Goal: Information Seeking & Learning: Check status

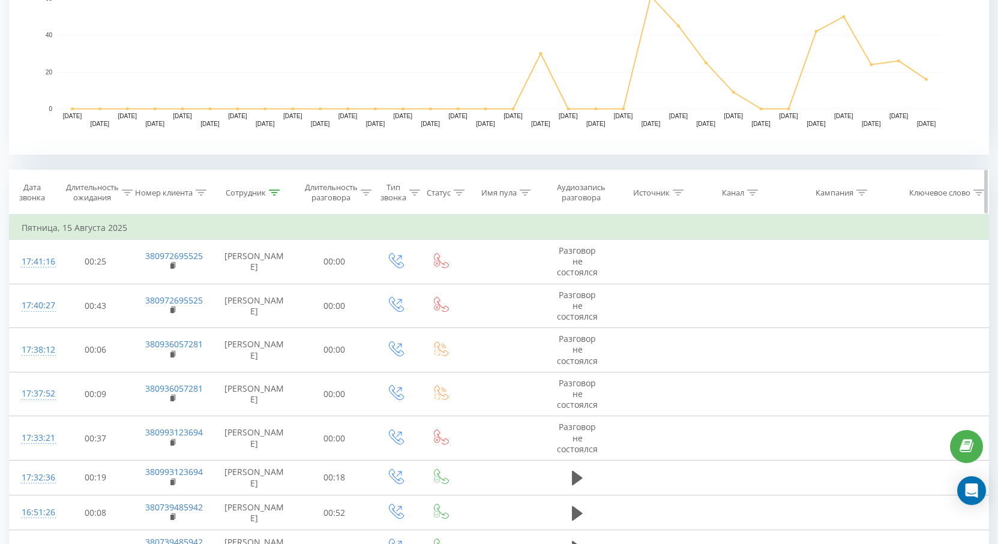
scroll to position [348, 0]
click at [276, 196] on div at bounding box center [274, 193] width 11 height 10
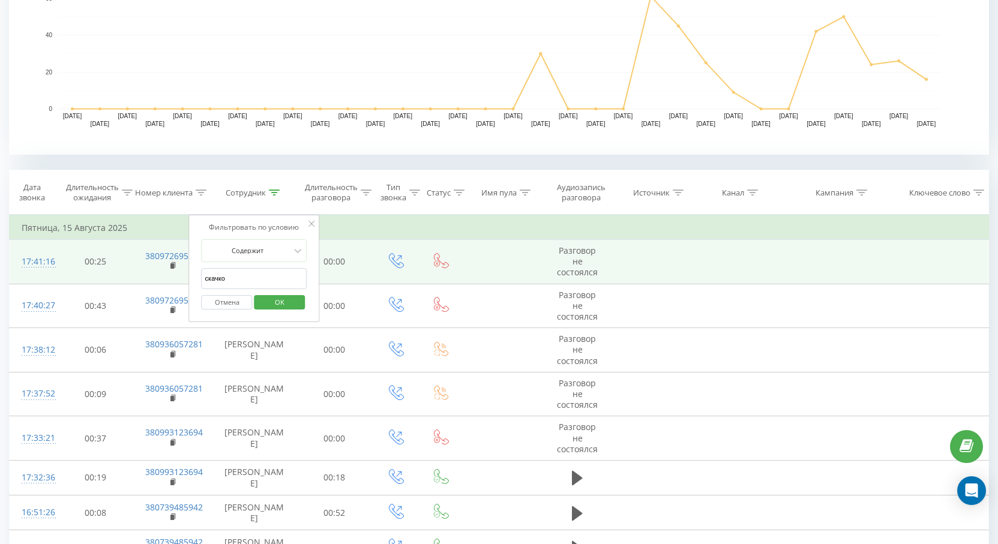
drag, startPoint x: 239, startPoint y: 276, endPoint x: 127, endPoint y: 277, distance: 112.2
type input "э"
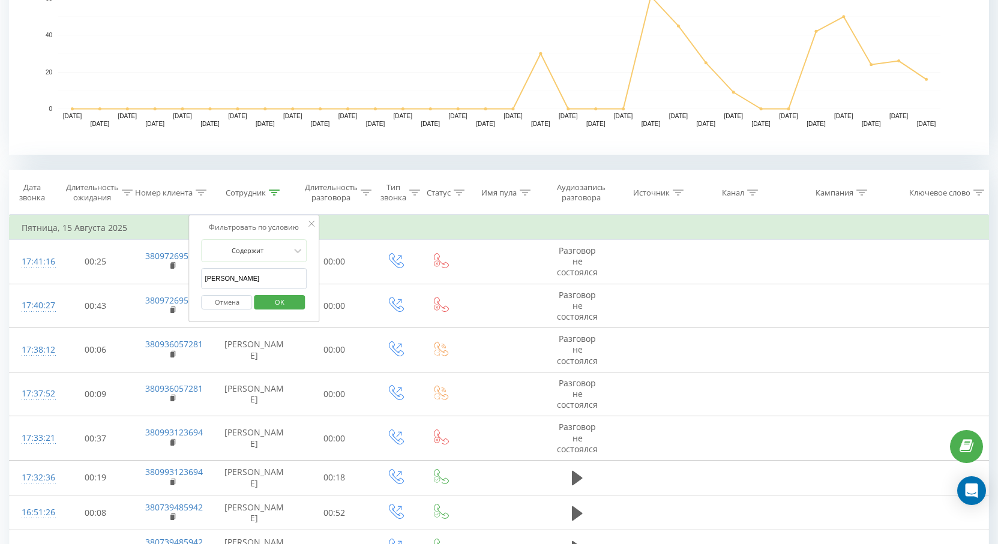
type input "[PERSON_NAME]"
click at [299, 303] on button "OK" at bounding box center [279, 302] width 51 height 15
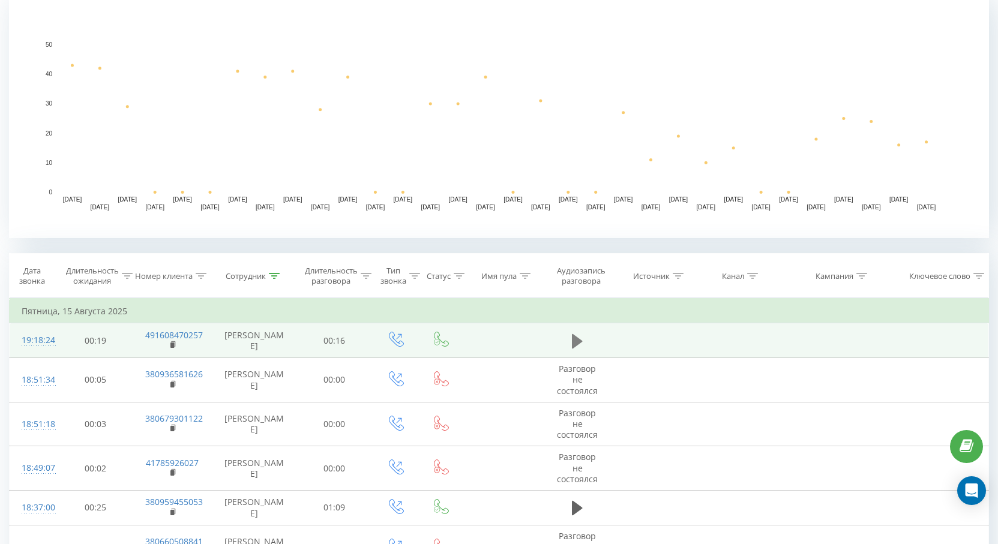
scroll to position [517, 0]
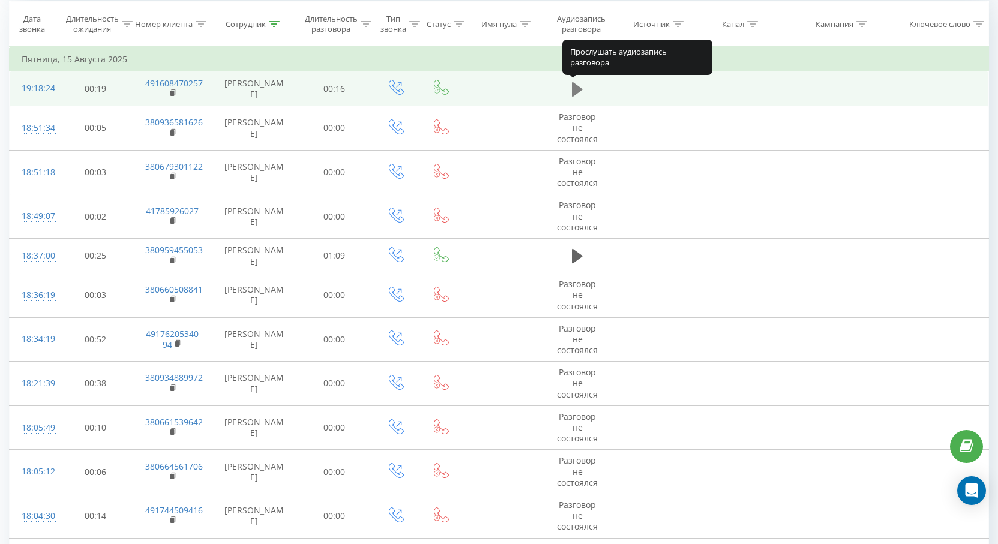
click at [574, 86] on icon at bounding box center [577, 89] width 11 height 14
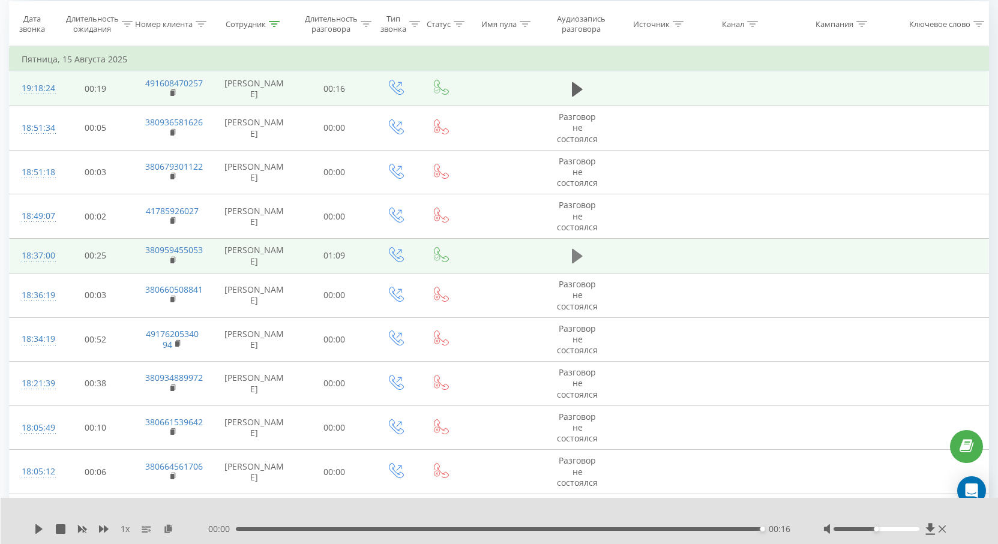
click at [583, 256] on button at bounding box center [577, 256] width 18 height 18
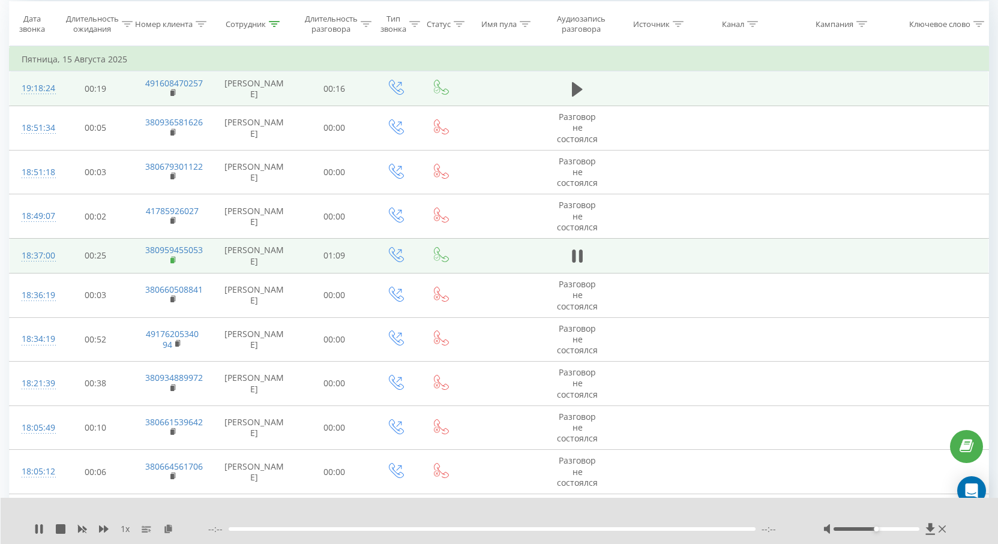
click at [172, 261] on rect at bounding box center [172, 260] width 4 height 5
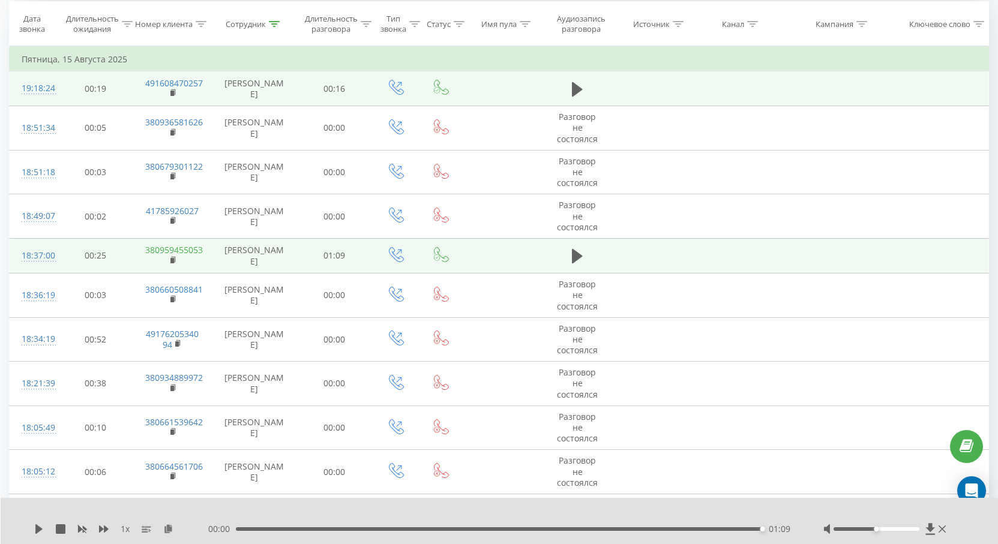
click at [175, 253] on link "380959455053" at bounding box center [174, 249] width 58 height 11
click at [173, 261] on rect at bounding box center [172, 260] width 4 height 5
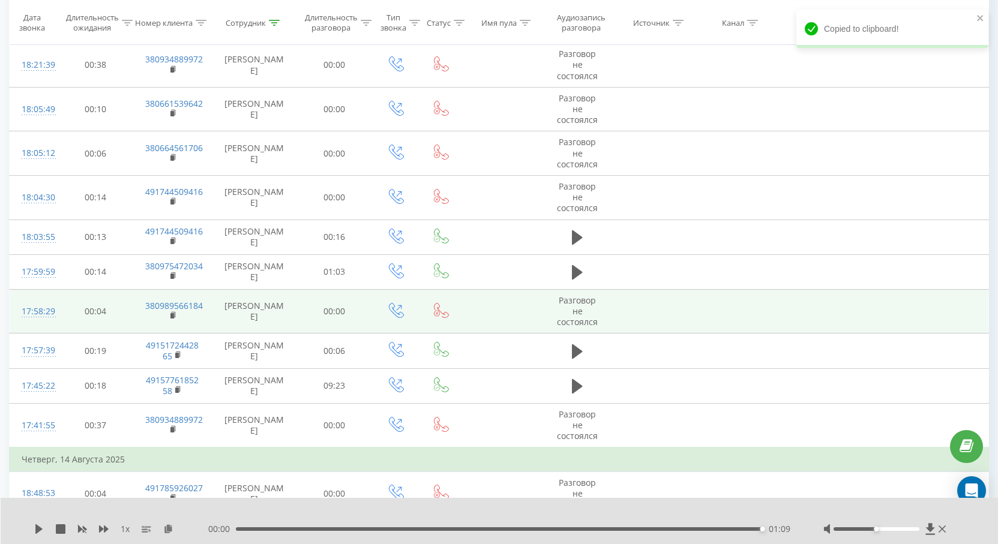
scroll to position [877, 0]
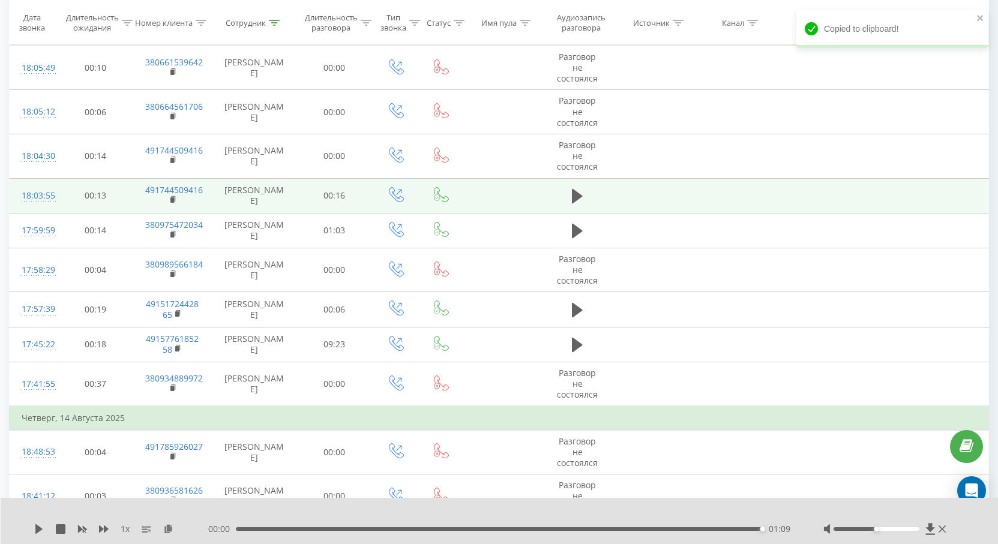
click at [565, 197] on td at bounding box center [577, 195] width 73 height 35
click at [580, 191] on icon at bounding box center [577, 196] width 11 height 17
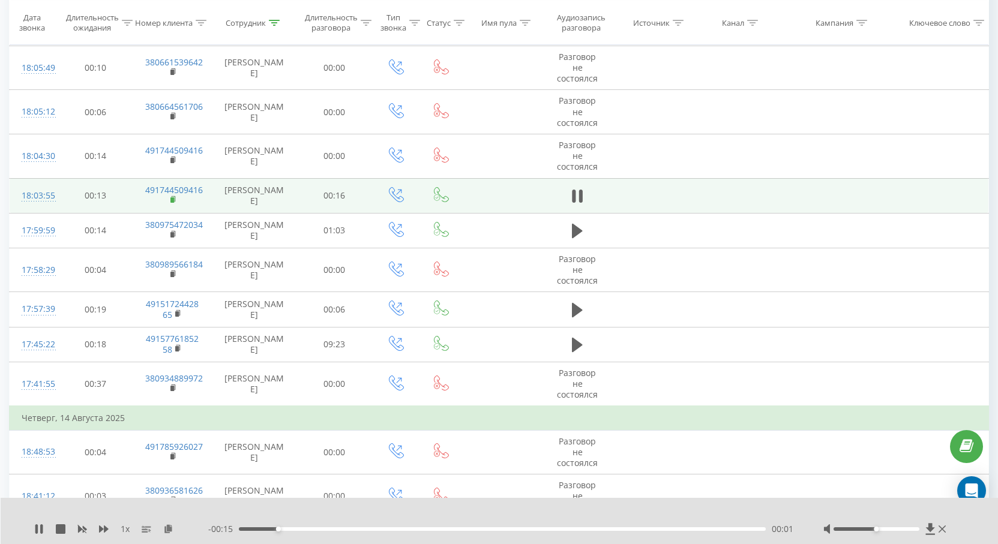
click at [172, 199] on rect at bounding box center [172, 199] width 4 height 5
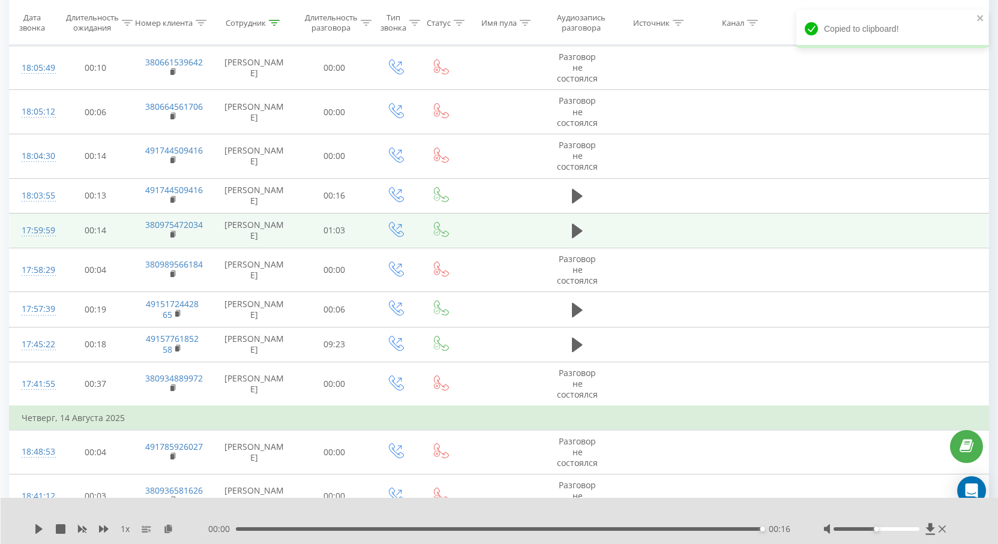
click at [565, 237] on td at bounding box center [577, 230] width 73 height 35
click at [578, 227] on icon at bounding box center [577, 231] width 11 height 17
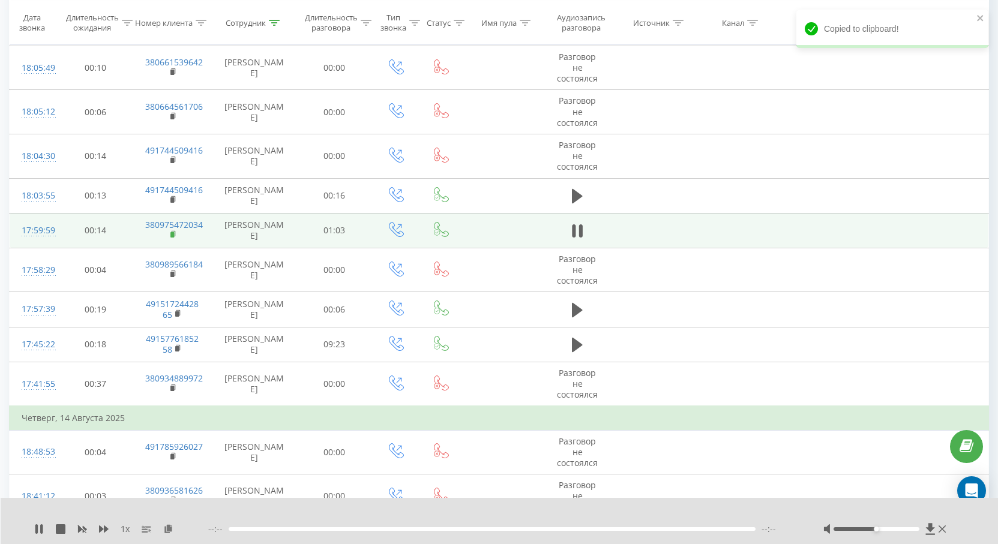
click at [173, 233] on rect at bounding box center [172, 234] width 4 height 5
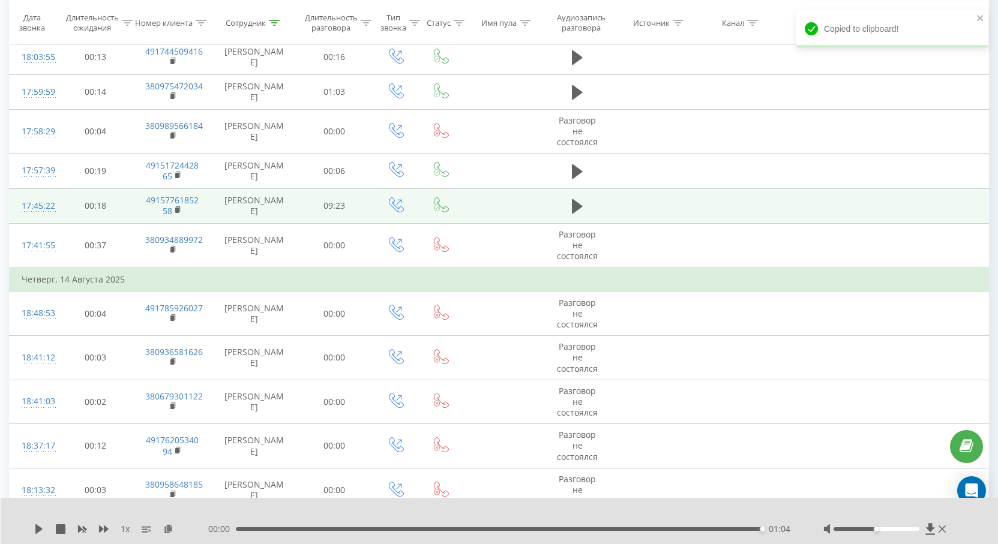
scroll to position [997, 0]
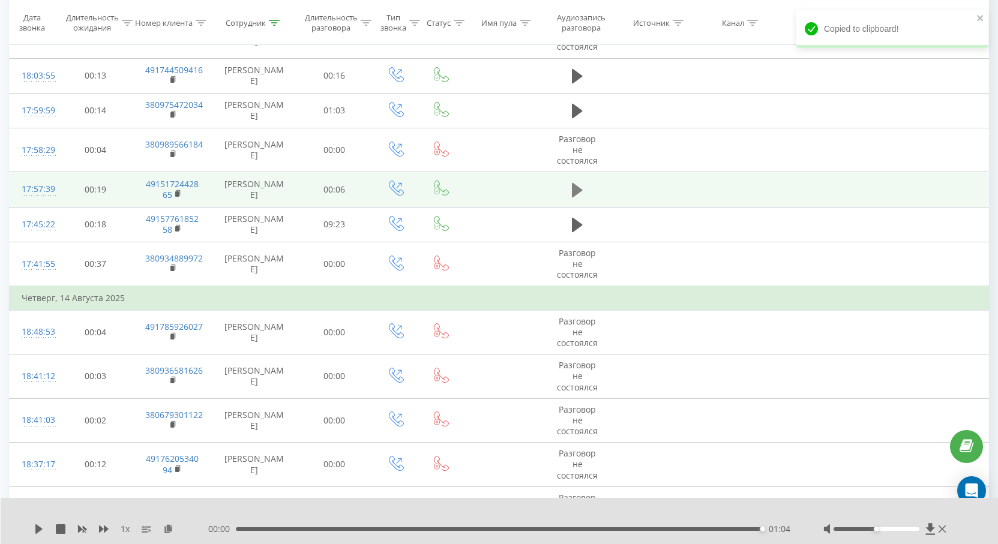
click at [570, 182] on button at bounding box center [577, 190] width 18 height 18
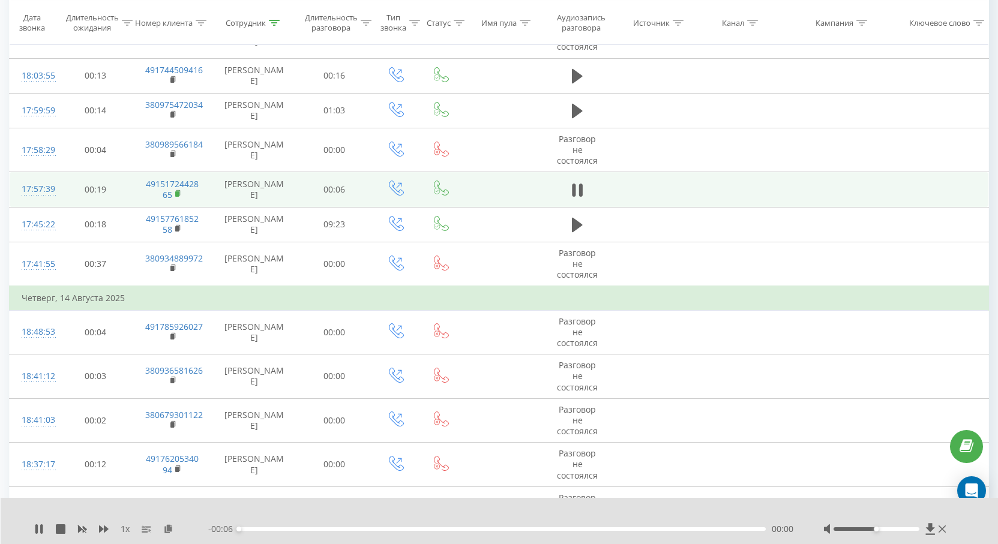
click at [178, 190] on icon at bounding box center [178, 192] width 4 height 5
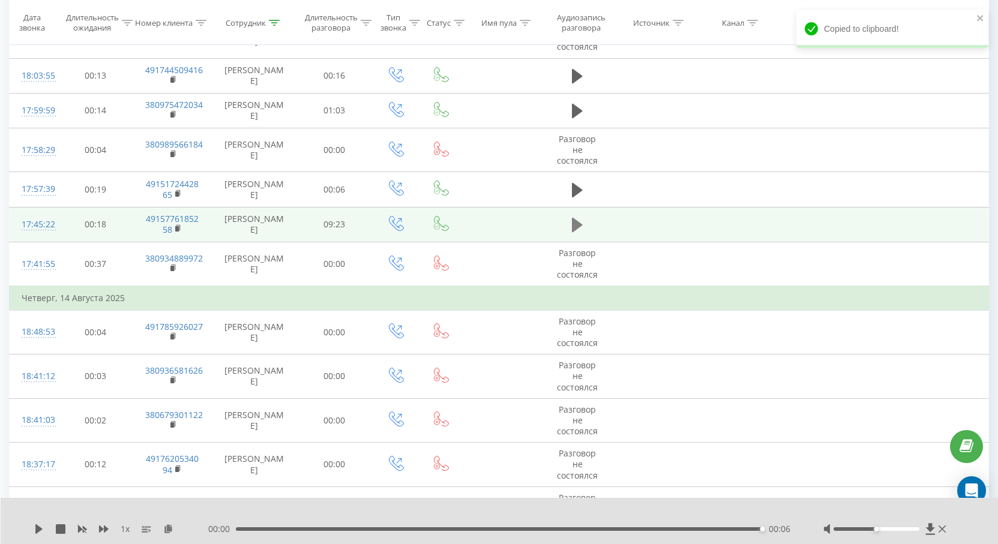
click at [576, 223] on icon at bounding box center [577, 225] width 11 height 14
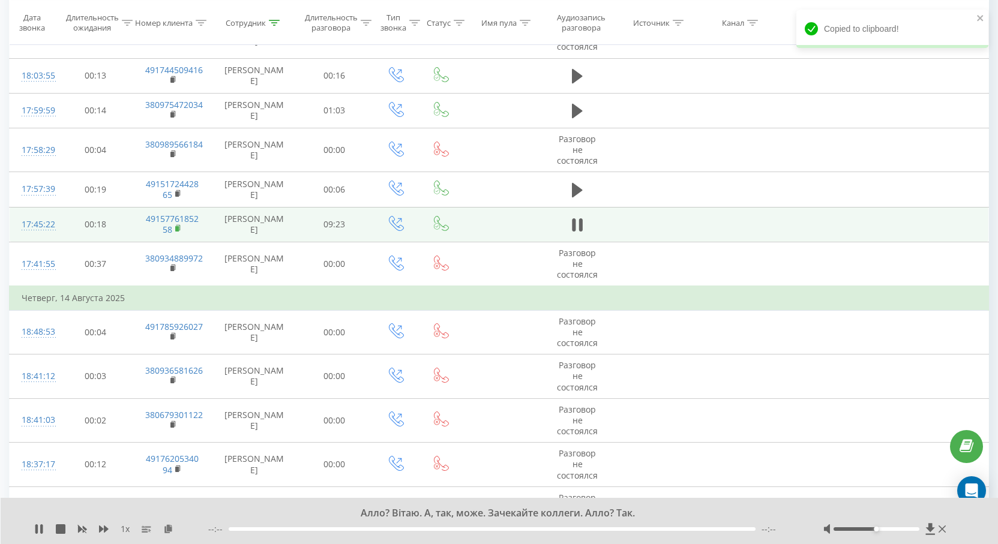
click at [180, 227] on icon at bounding box center [178, 227] width 4 height 5
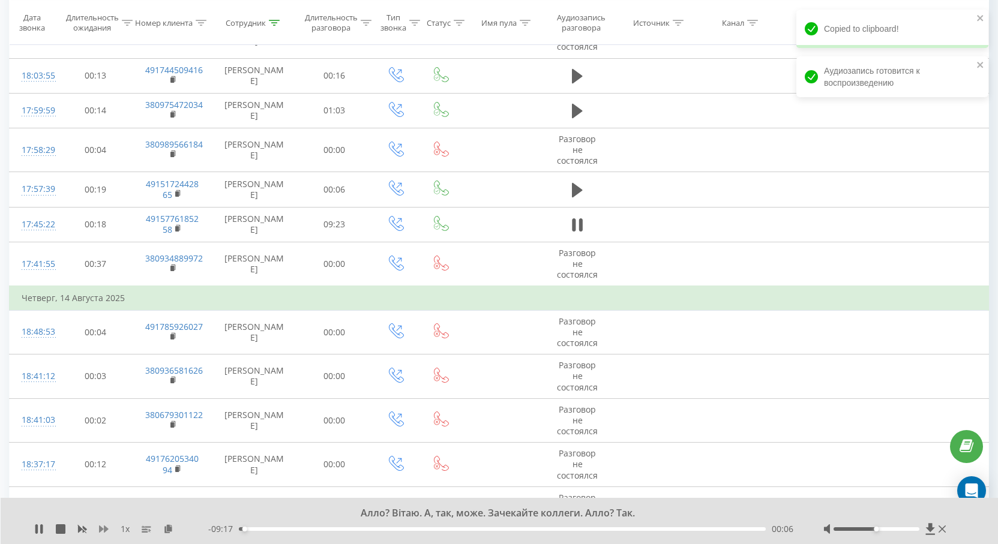
click at [104, 528] on icon at bounding box center [104, 530] width 10 height 10
click at [104, 528] on icon at bounding box center [104, 529] width 10 height 7
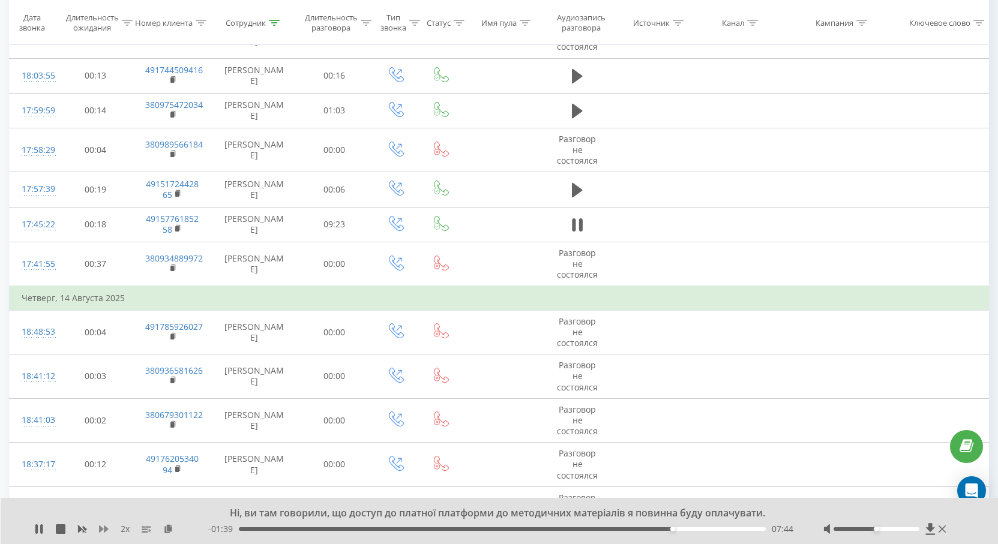
click at [99, 529] on icon at bounding box center [104, 529] width 10 height 7
click at [100, 529] on icon at bounding box center [104, 529] width 10 height 7
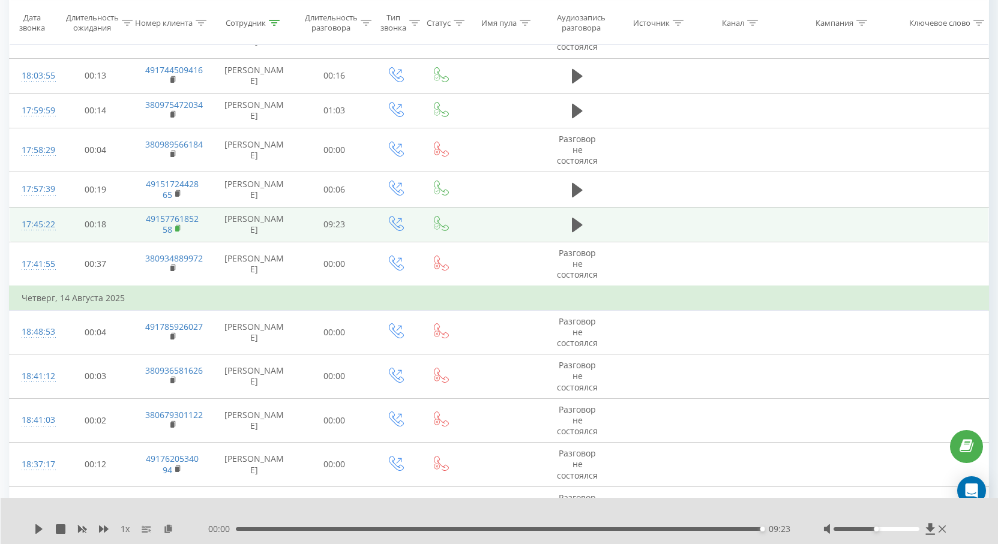
click at [176, 232] on rect at bounding box center [177, 228] width 4 height 5
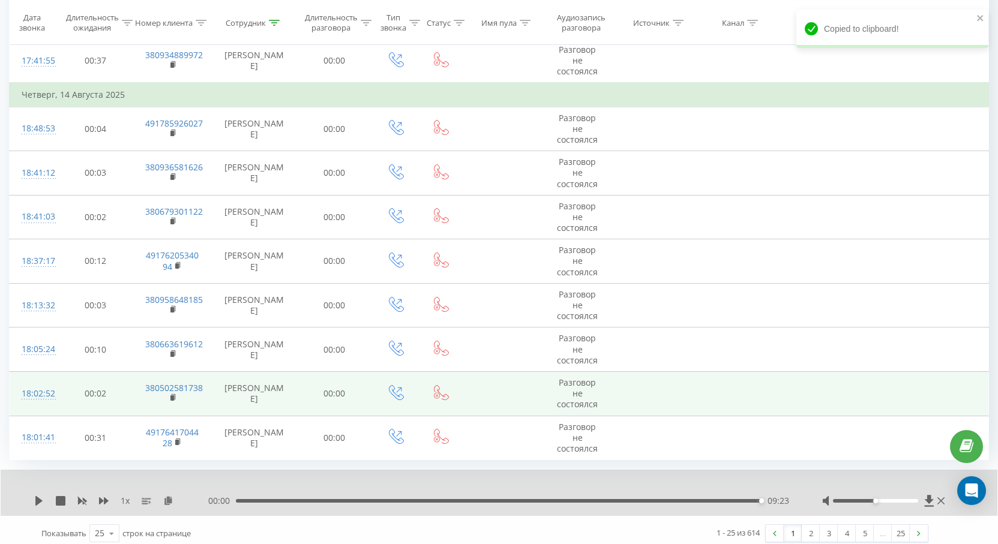
scroll to position [1208, 0]
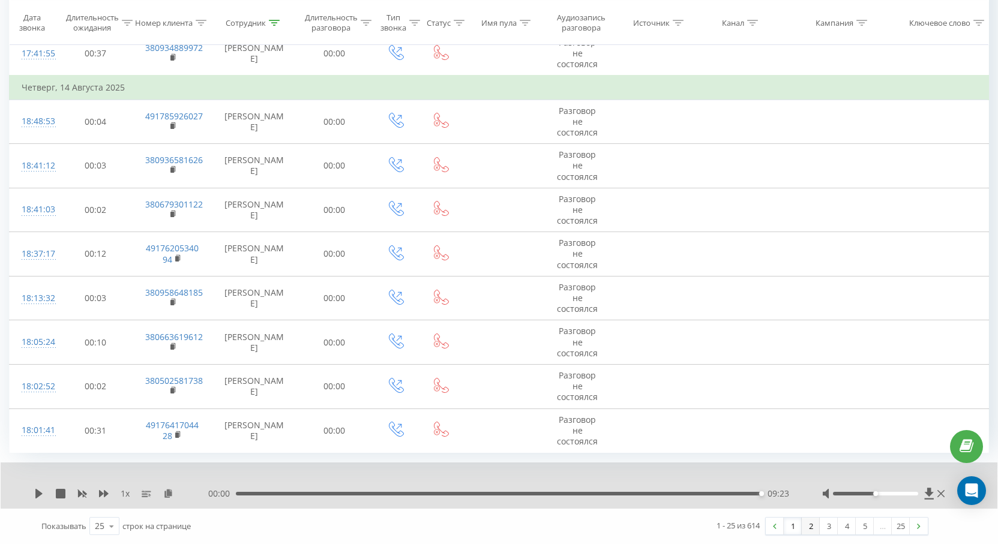
click at [812, 523] on link "2" at bounding box center [811, 526] width 18 height 17
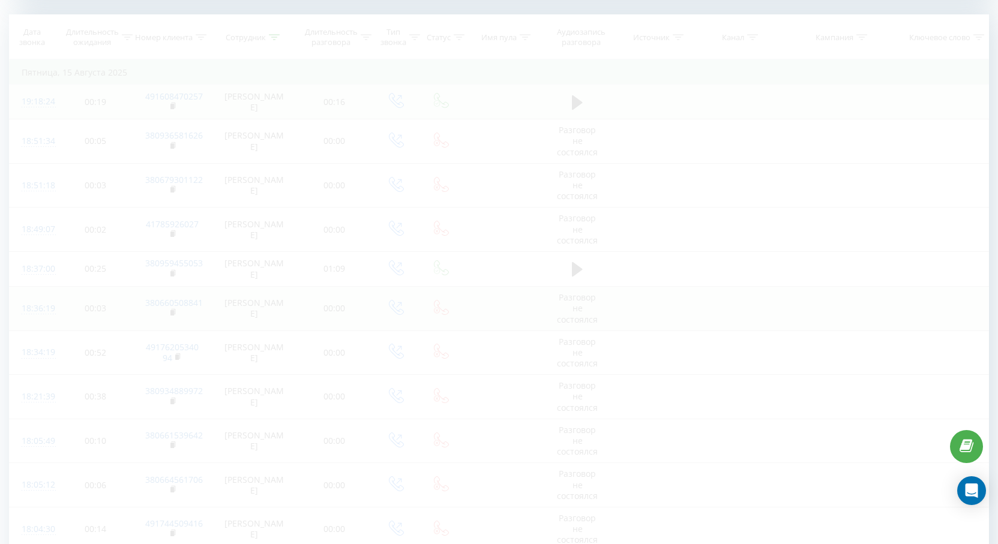
scroll to position [488, 0]
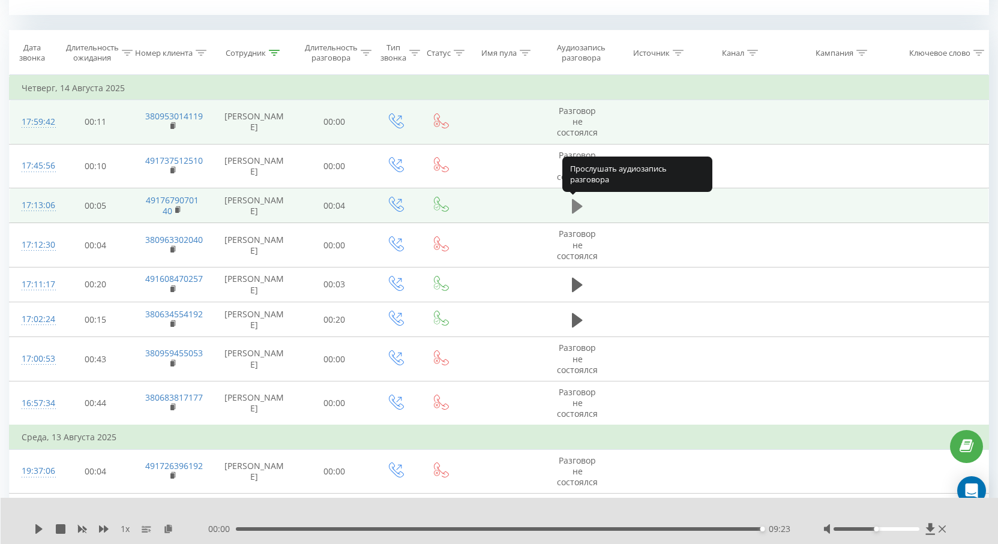
click at [576, 208] on icon at bounding box center [577, 206] width 11 height 14
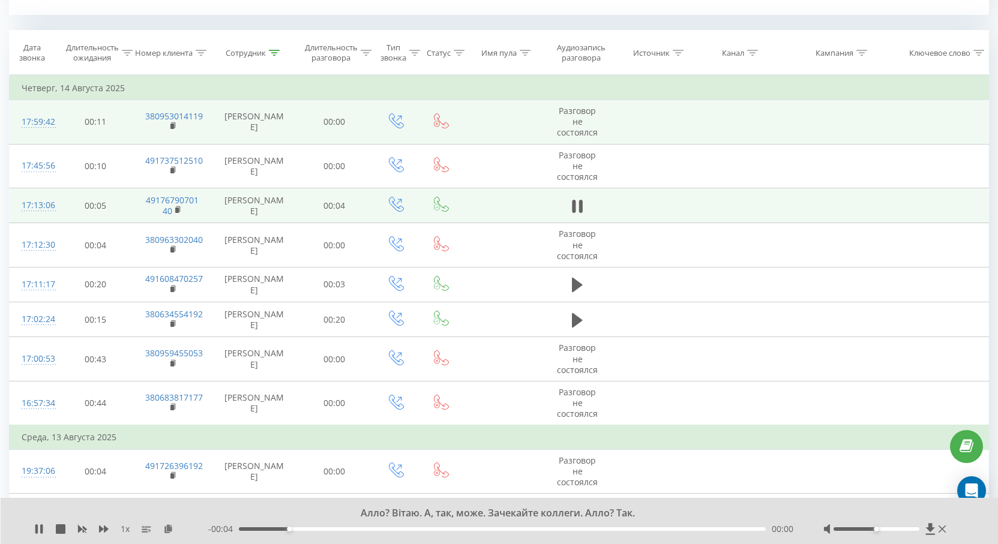
click at [175, 210] on td "4917679070140" at bounding box center [172, 205] width 79 height 35
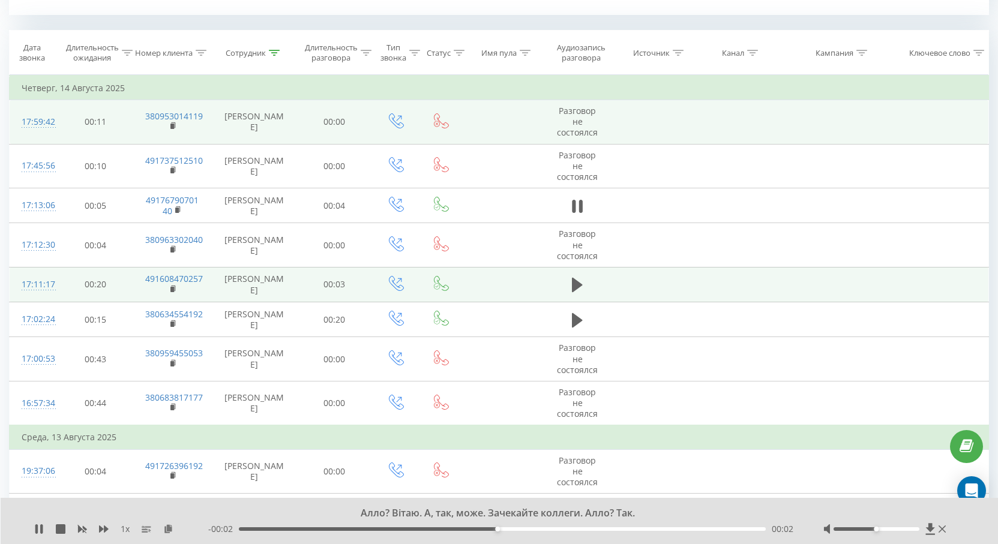
drag, startPoint x: 580, startPoint y: 285, endPoint x: 465, endPoint y: 277, distance: 116.1
click at [579, 284] on icon at bounding box center [577, 285] width 11 height 14
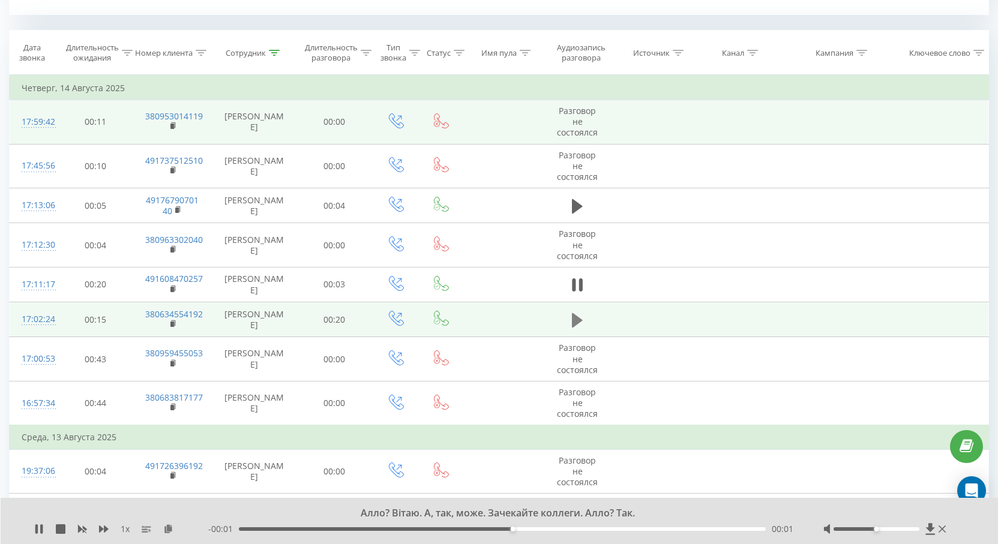
click at [575, 324] on icon at bounding box center [577, 320] width 11 height 14
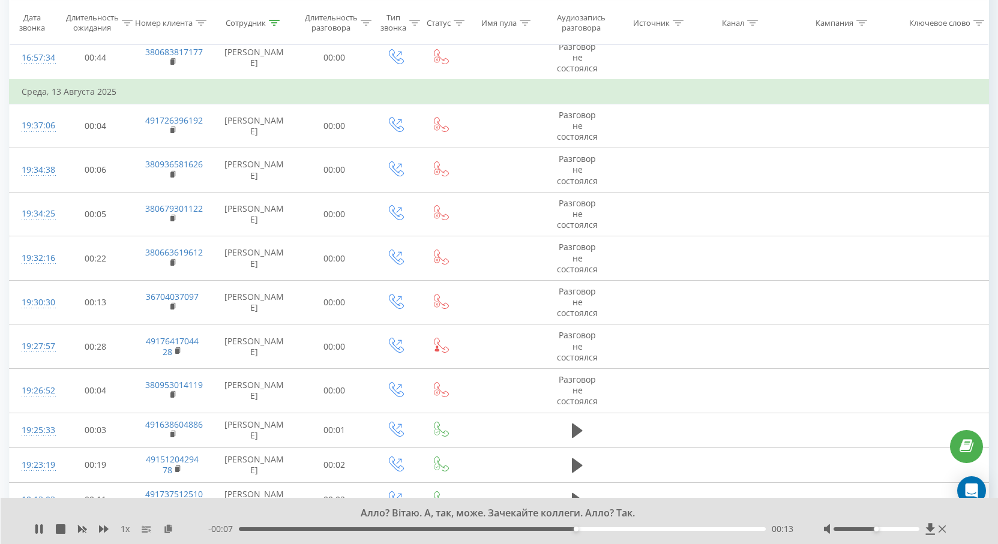
scroll to position [654, 0]
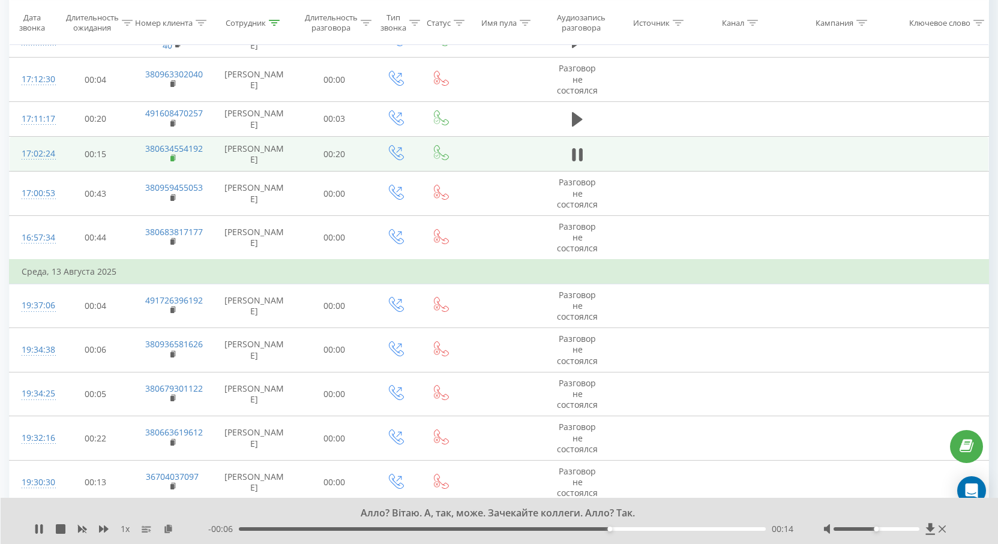
click at [171, 160] on icon at bounding box center [173, 158] width 7 height 8
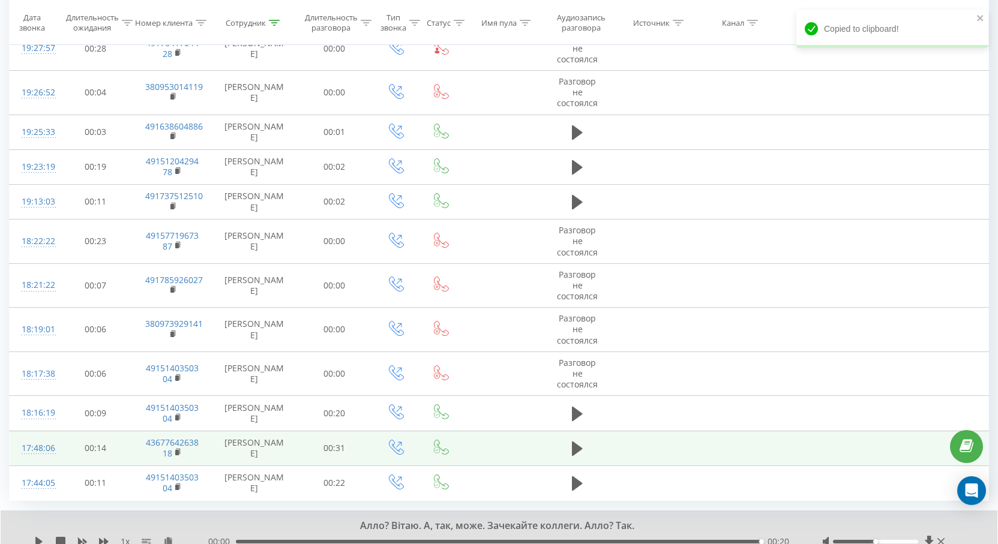
scroll to position [1134, 0]
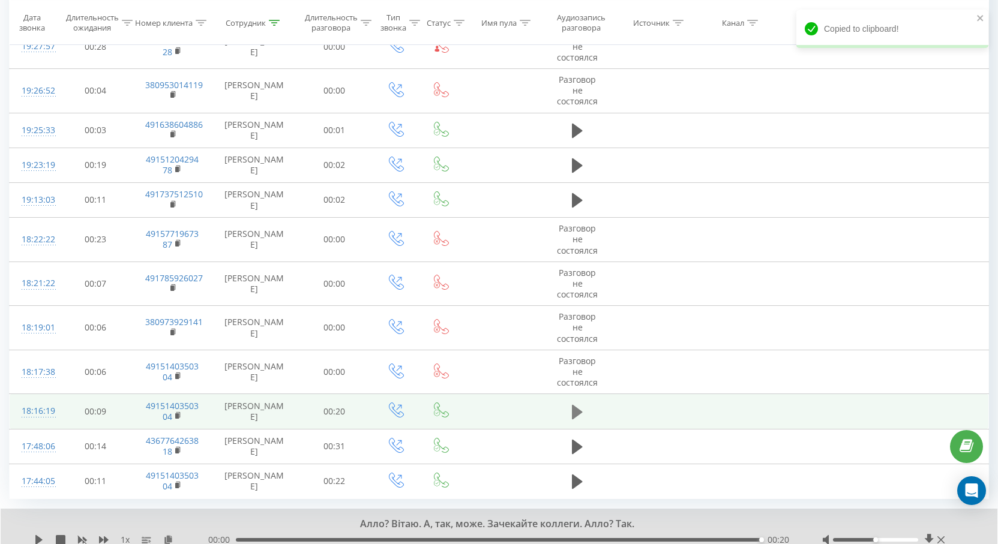
click at [577, 409] on icon at bounding box center [577, 412] width 11 height 14
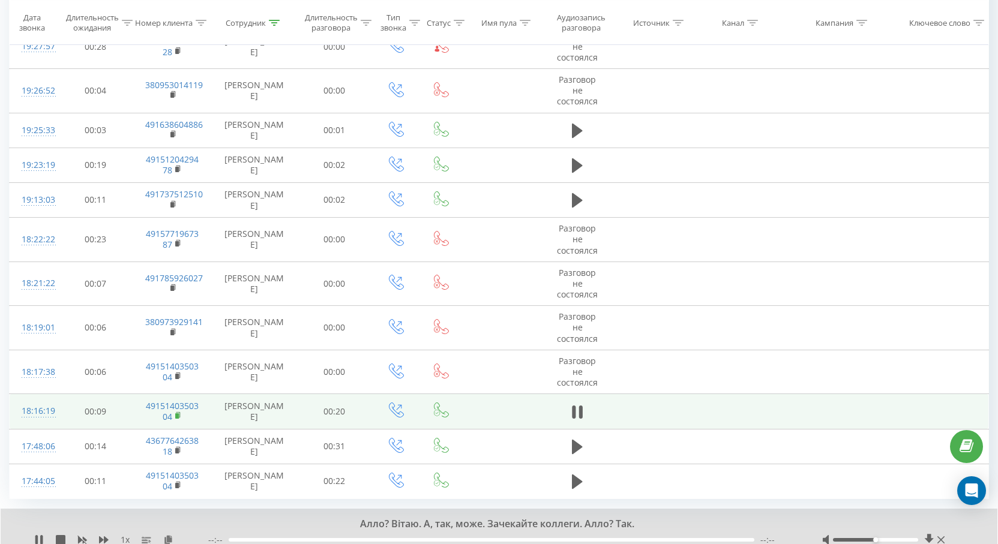
click at [179, 418] on icon at bounding box center [178, 416] width 7 height 8
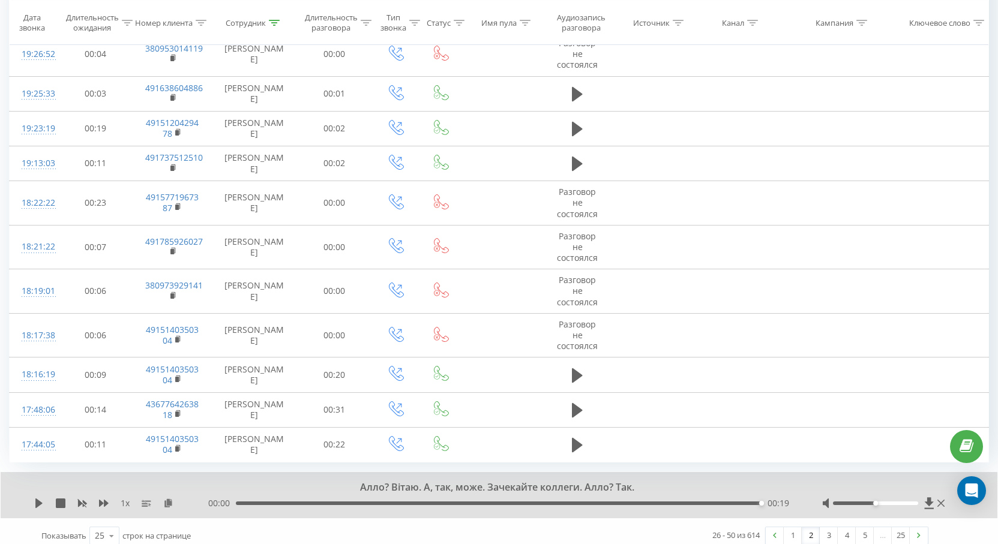
scroll to position [1180, 0]
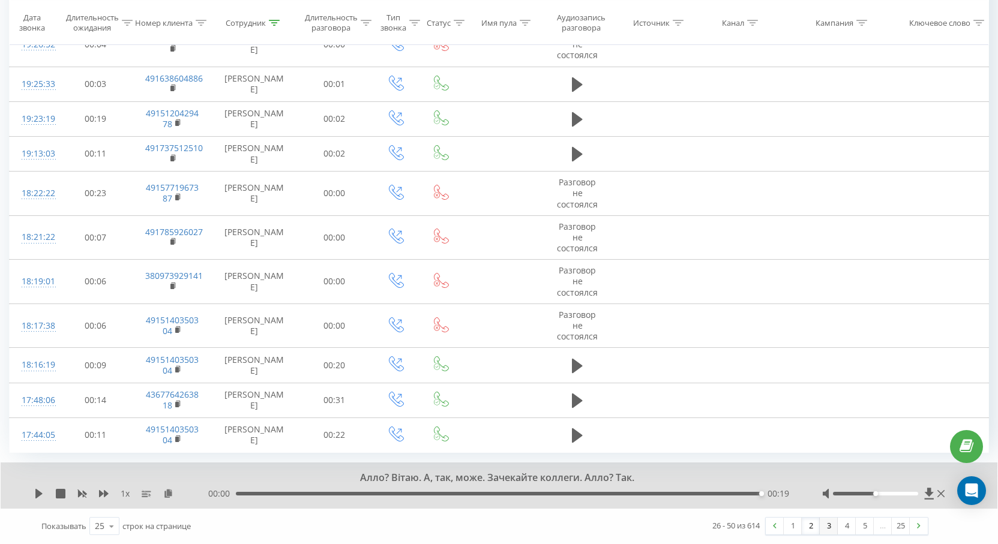
click at [829, 530] on link "3" at bounding box center [829, 526] width 18 height 17
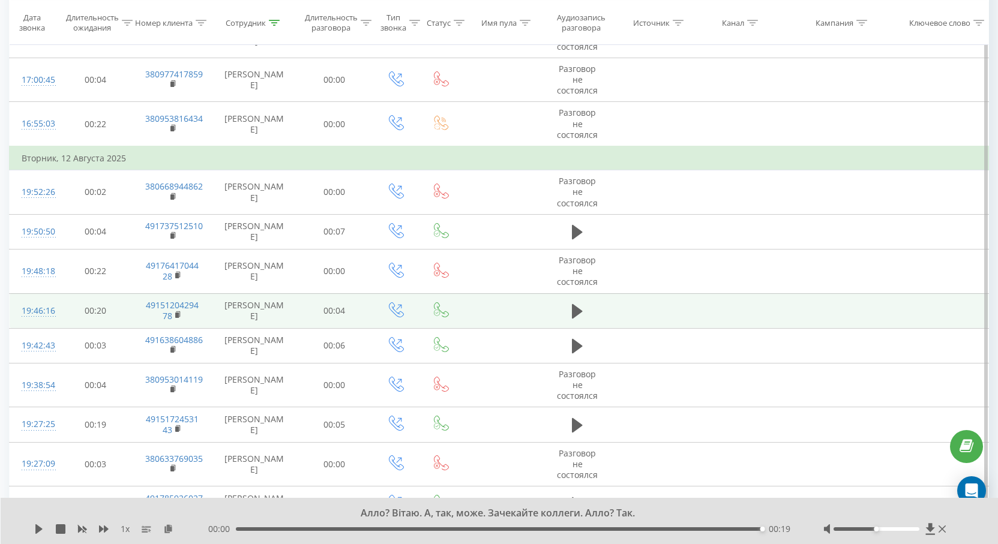
scroll to position [931, 0]
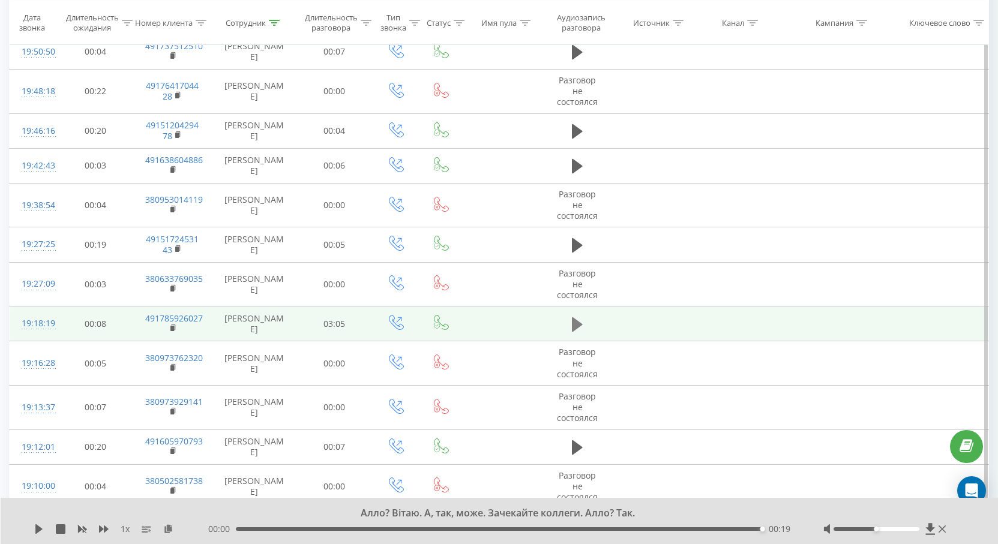
click at [577, 320] on icon at bounding box center [577, 324] width 11 height 17
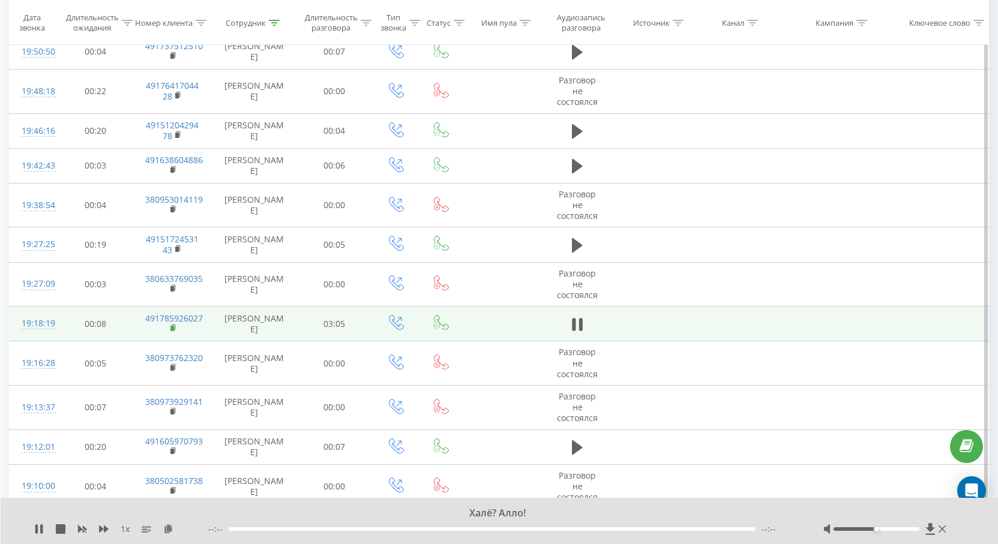
click at [176, 325] on icon at bounding box center [173, 328] width 7 height 8
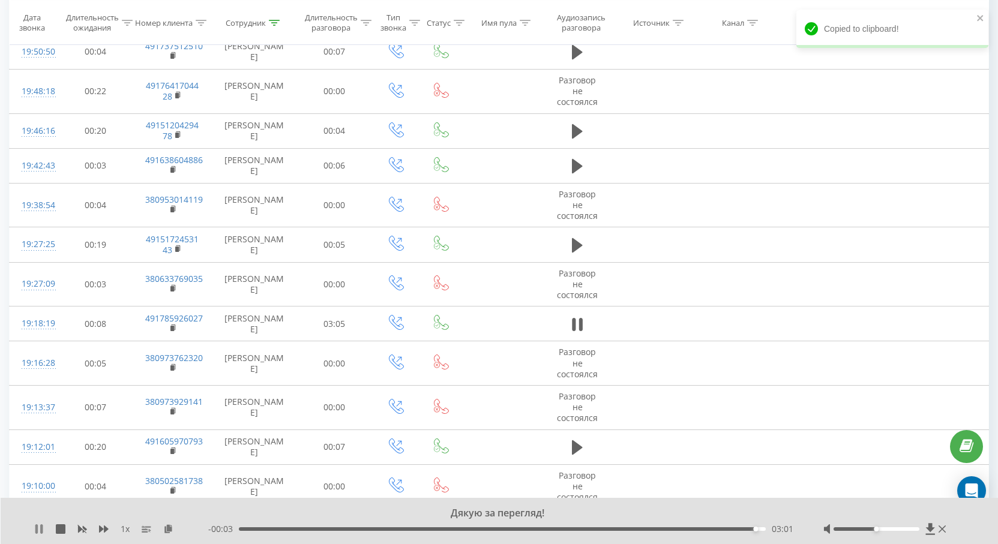
click at [40, 529] on icon at bounding box center [39, 530] width 10 height 10
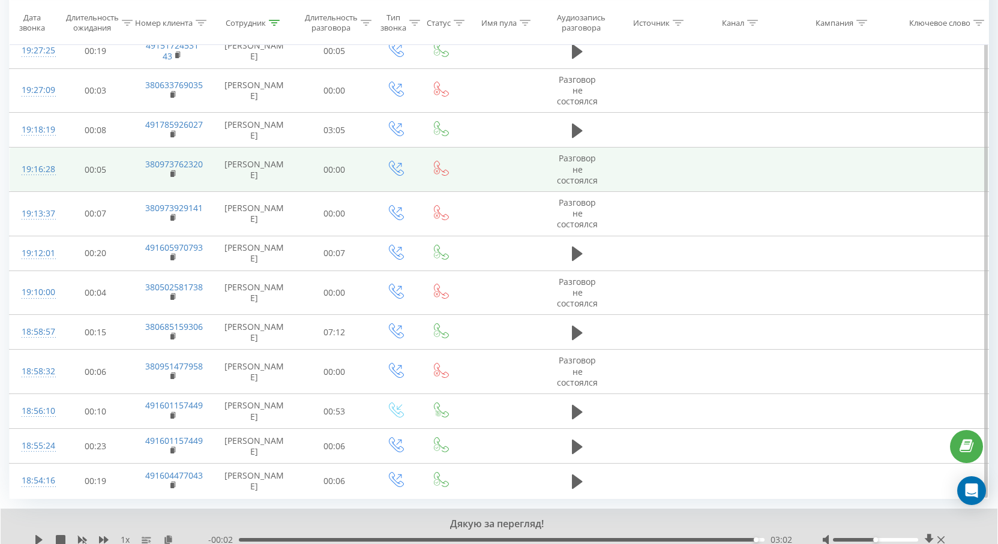
scroll to position [1171, 0]
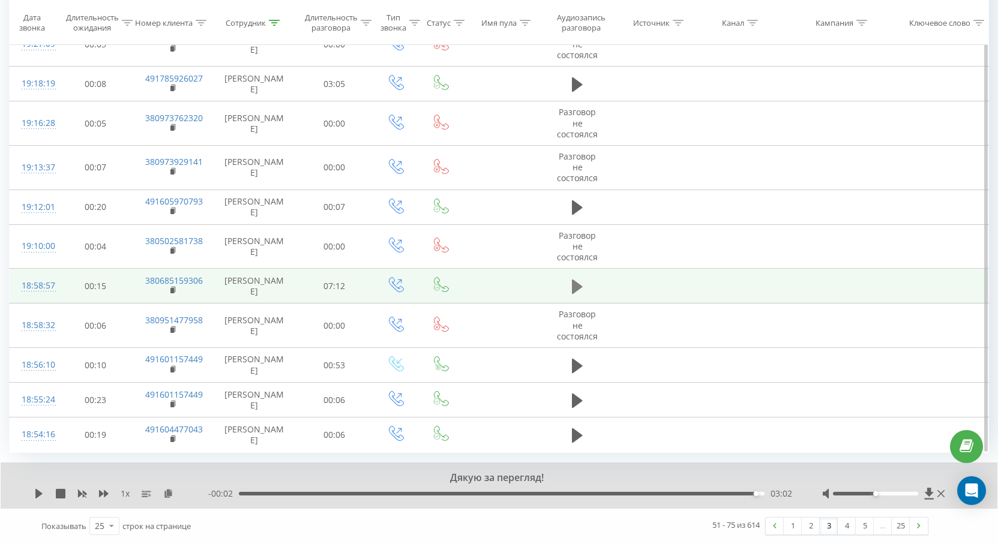
click at [576, 285] on icon at bounding box center [577, 287] width 11 height 14
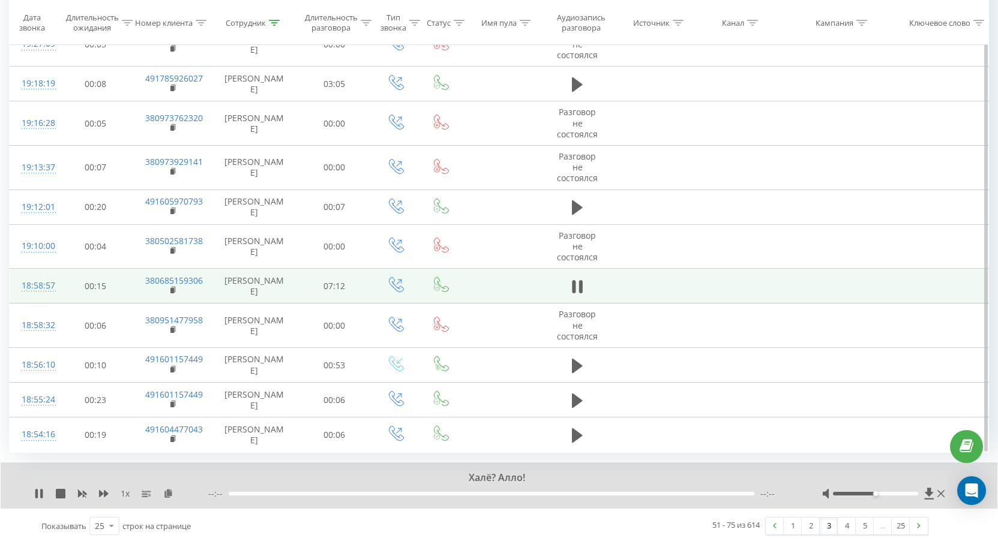
click at [178, 292] on td "380685159306" at bounding box center [172, 286] width 79 height 35
click at [172, 289] on rect at bounding box center [172, 290] width 4 height 5
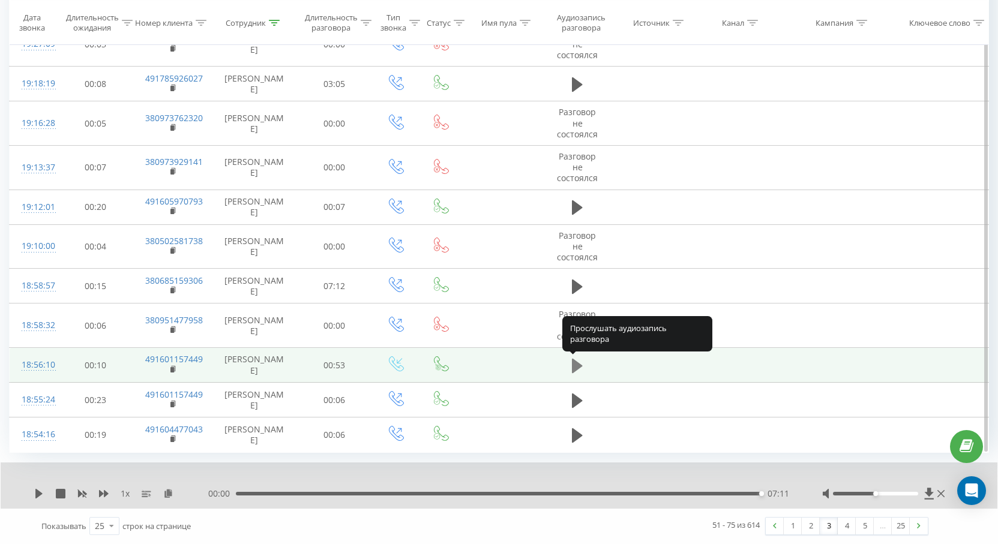
click at [574, 369] on icon at bounding box center [577, 365] width 11 height 14
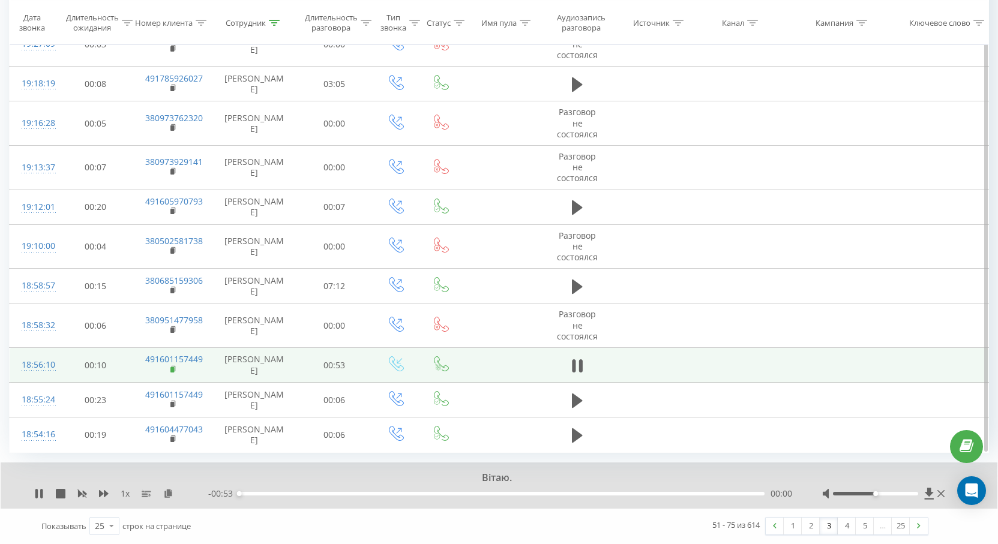
click at [173, 368] on rect at bounding box center [172, 369] width 4 height 5
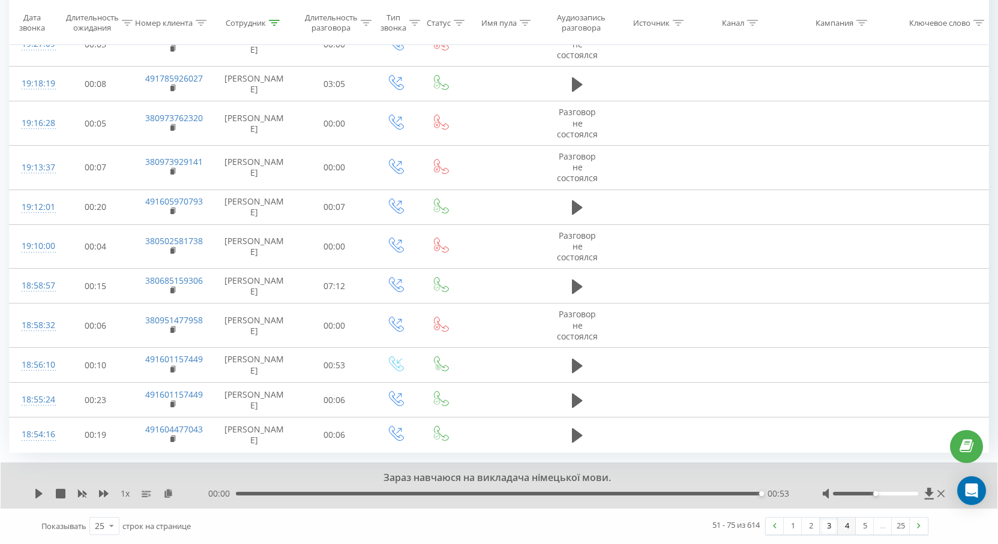
click at [847, 527] on link "4" at bounding box center [847, 526] width 18 height 17
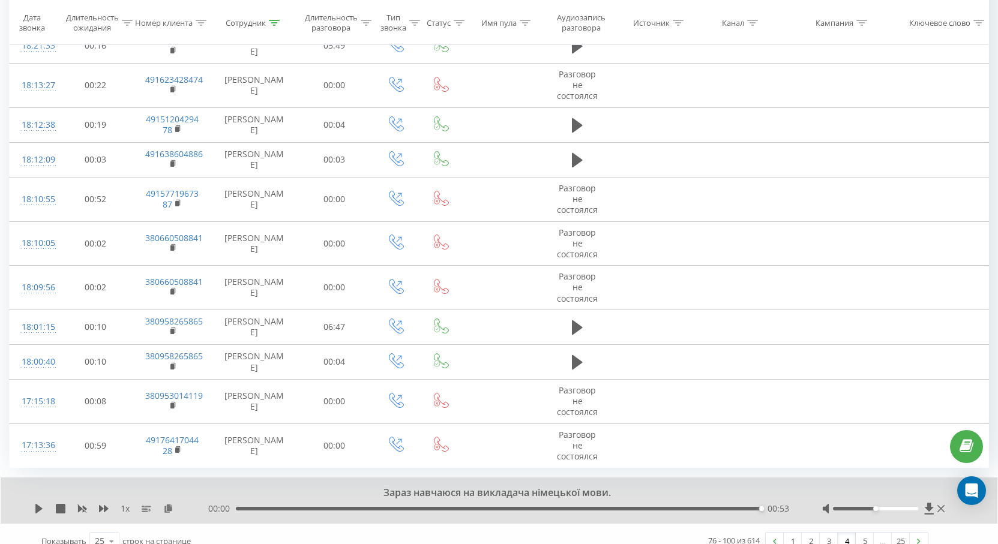
scroll to position [1161, 0]
